Goal: Book appointment/travel/reservation

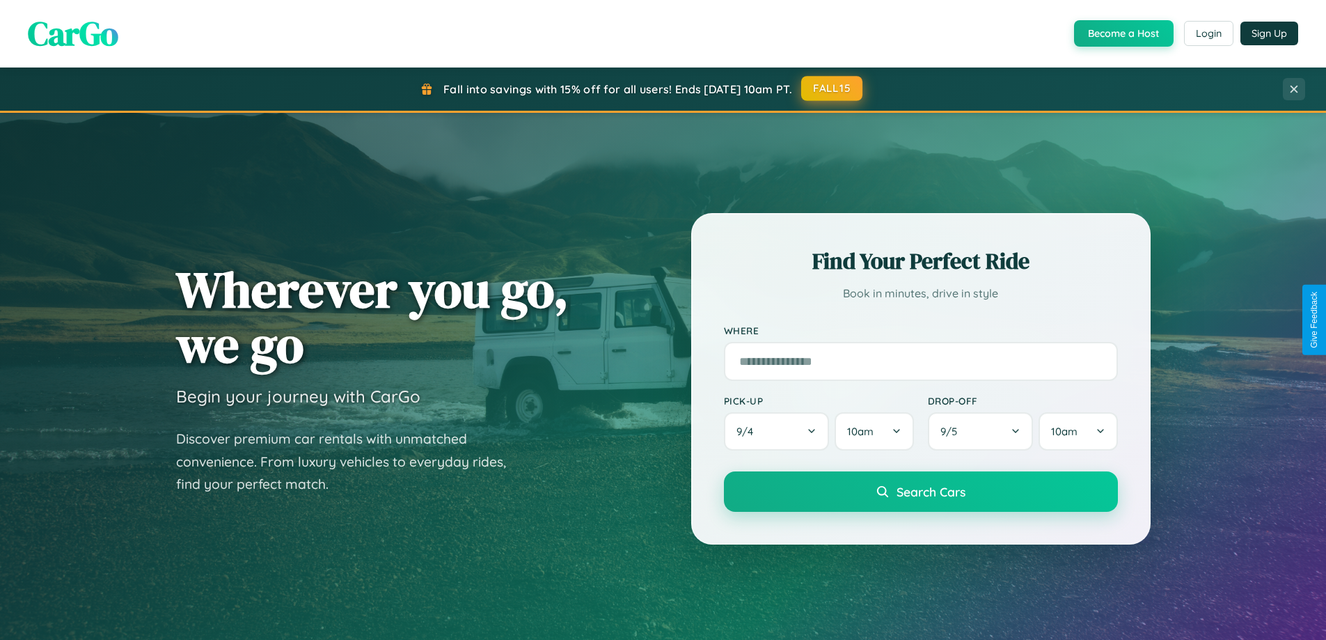
click at [833, 88] on button "FALL15" at bounding box center [831, 88] width 61 height 25
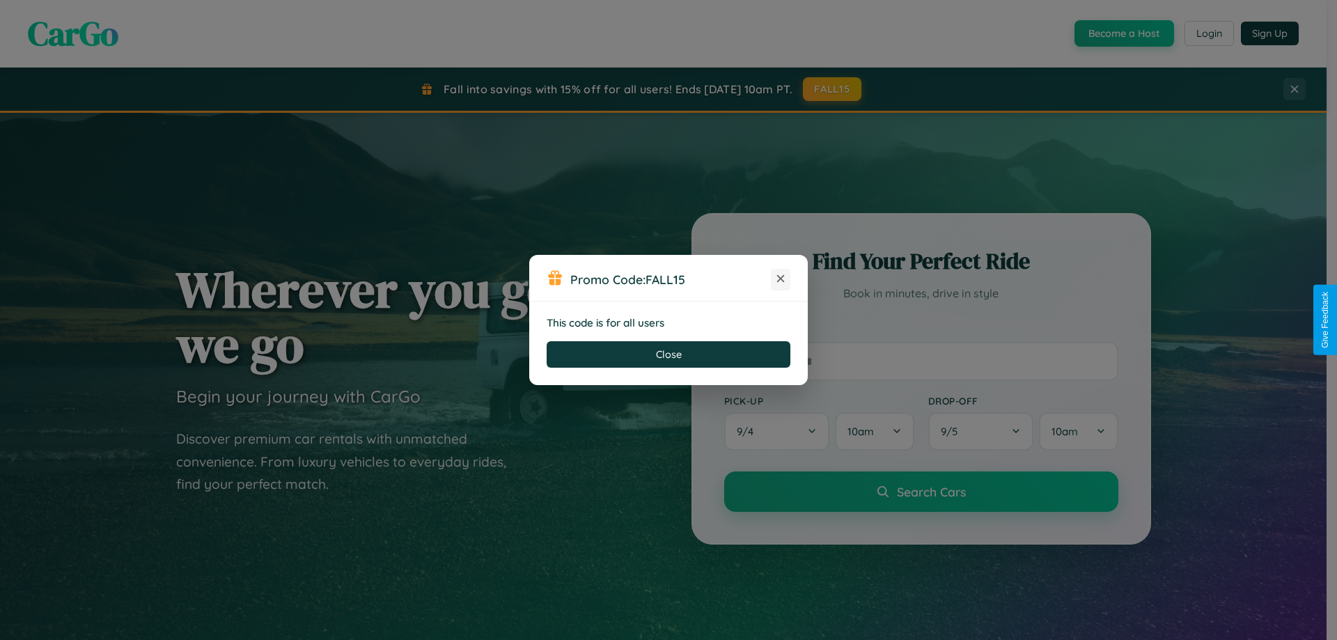
click at [781, 279] on icon at bounding box center [781, 279] width 14 height 14
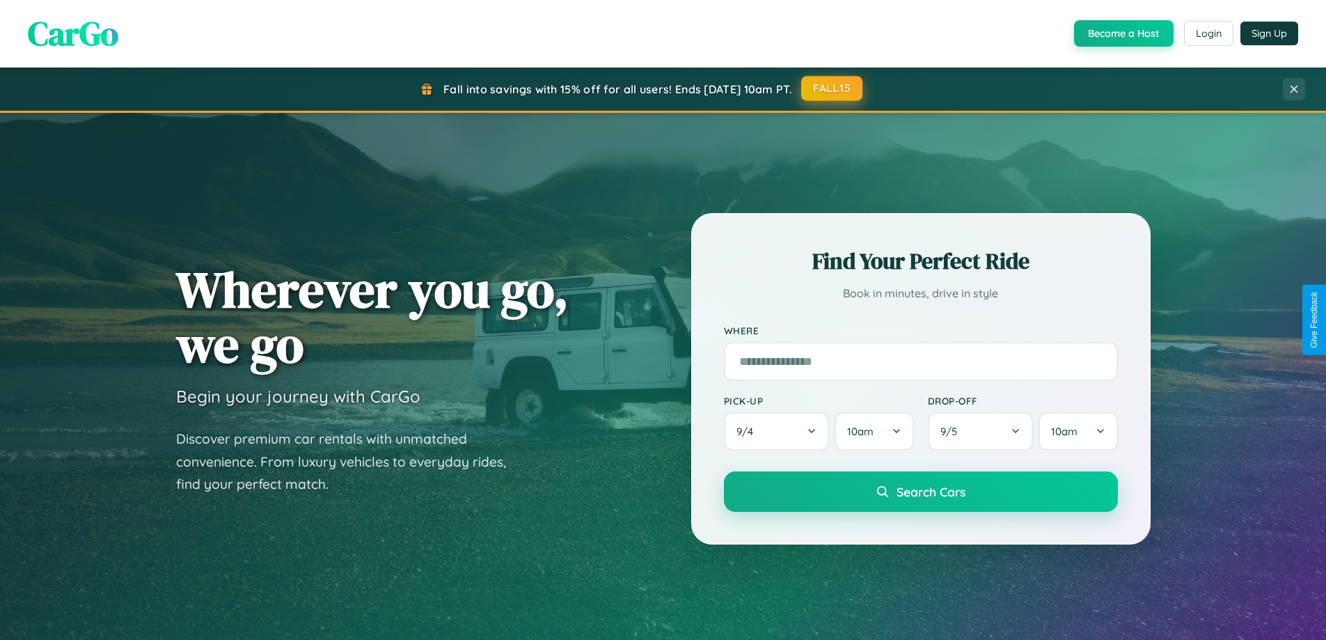
click at [833, 88] on button "FALL15" at bounding box center [831, 88] width 61 height 25
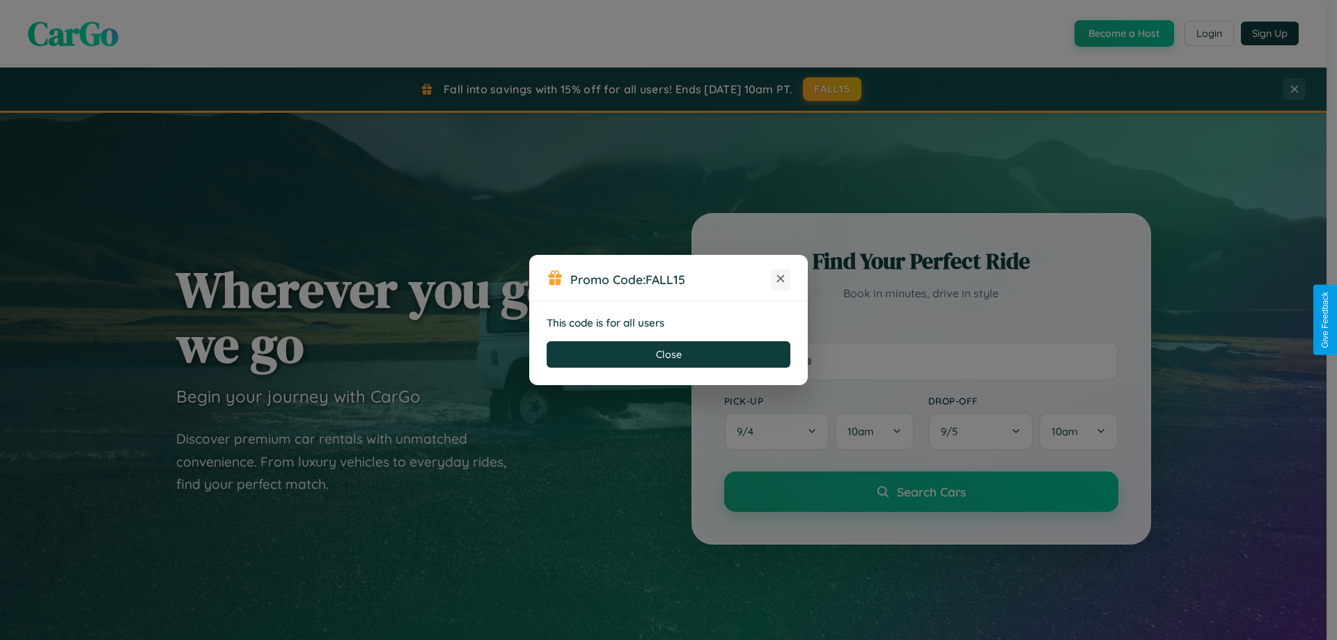
click at [781, 279] on icon at bounding box center [781, 279] width 14 height 14
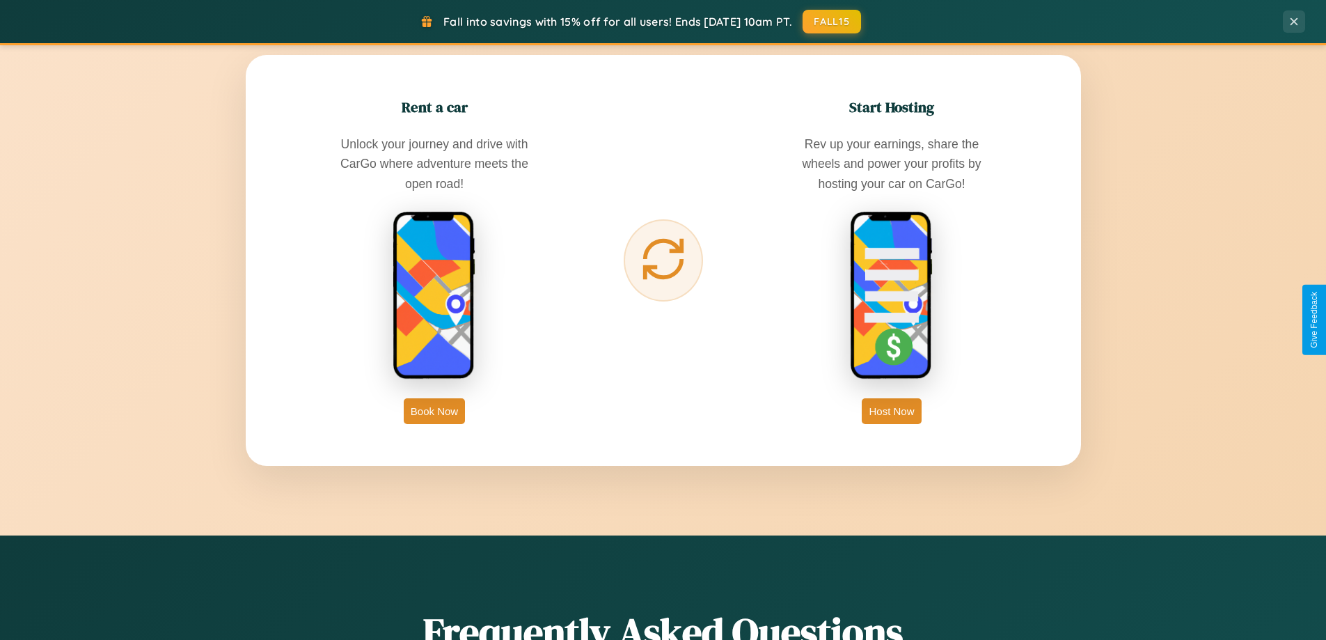
scroll to position [2237, 0]
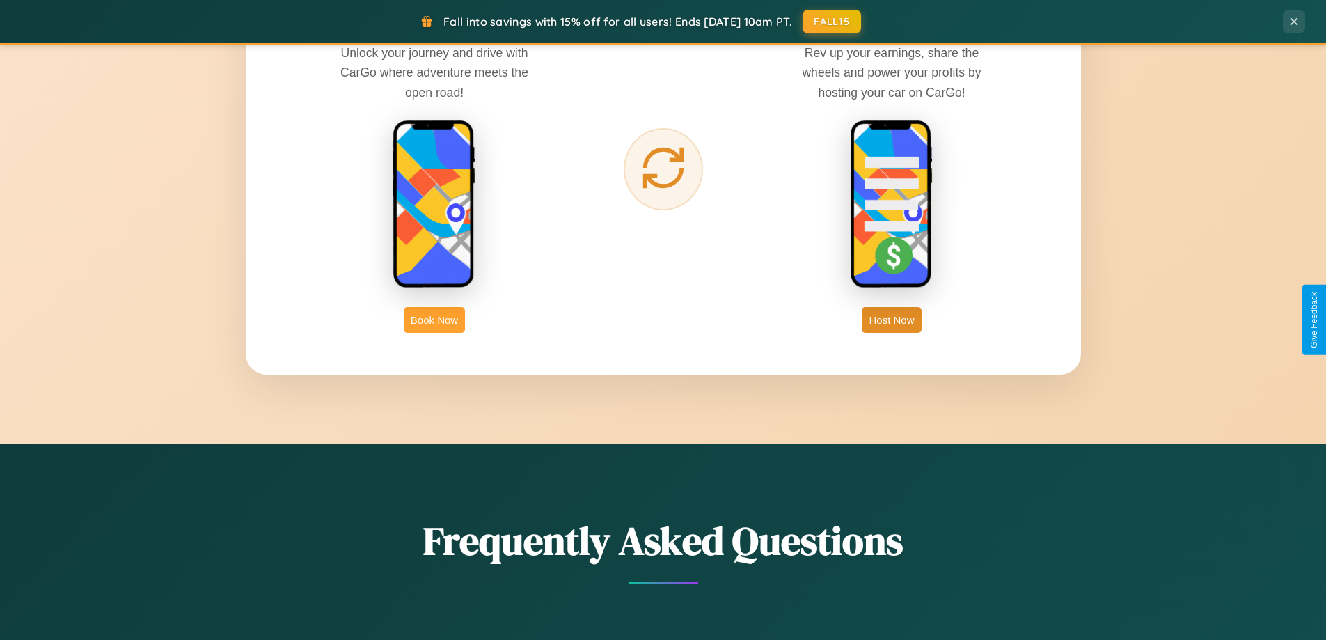
click at [434, 320] on button "Book Now" at bounding box center [434, 320] width 61 height 26
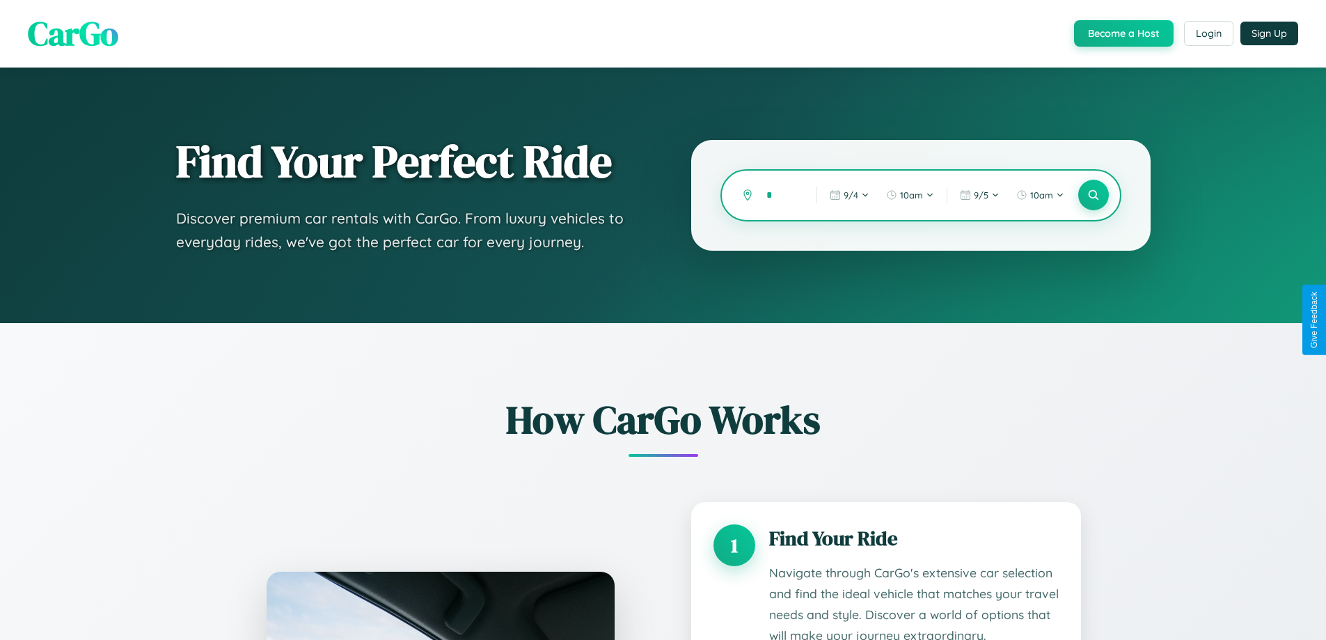
type input "**"
